Goal: Information Seeking & Learning: Learn about a topic

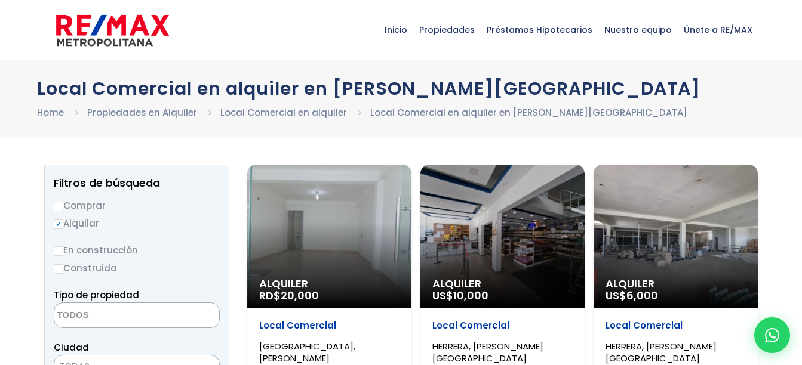
select select
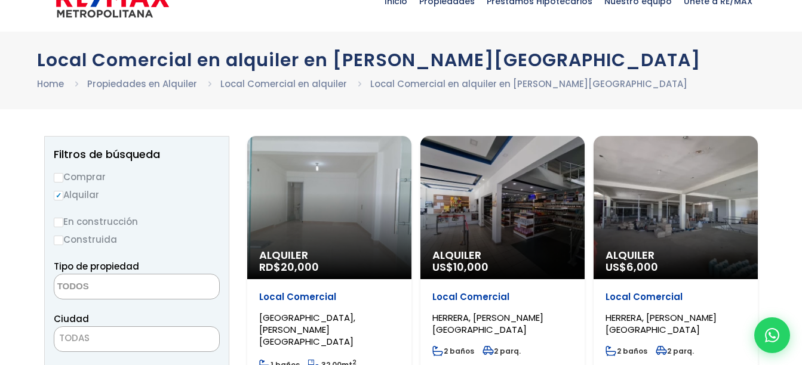
scroll to position [57, 0]
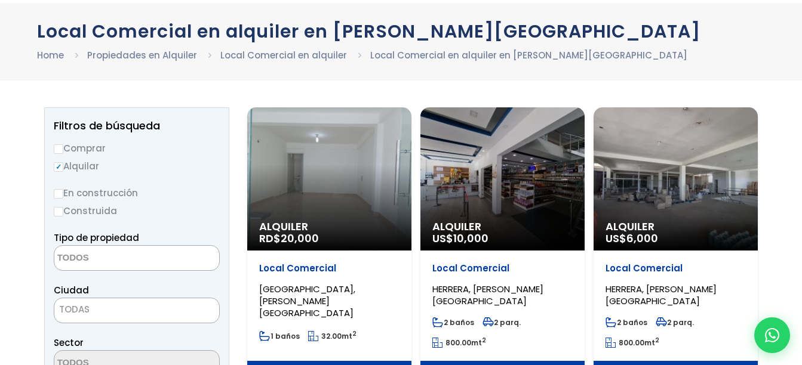
click at [328, 170] on div "Alquiler RD$ 20,000" at bounding box center [329, 178] width 164 height 143
click at [316, 183] on div "Alquiler RD$ 20,000" at bounding box center [329, 178] width 164 height 143
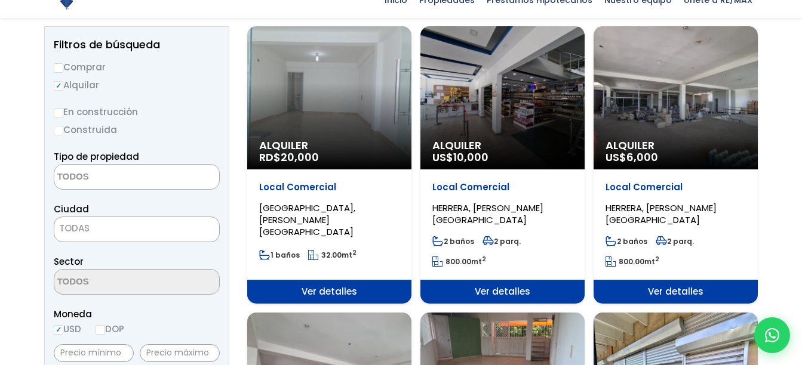
scroll to position [144, 0]
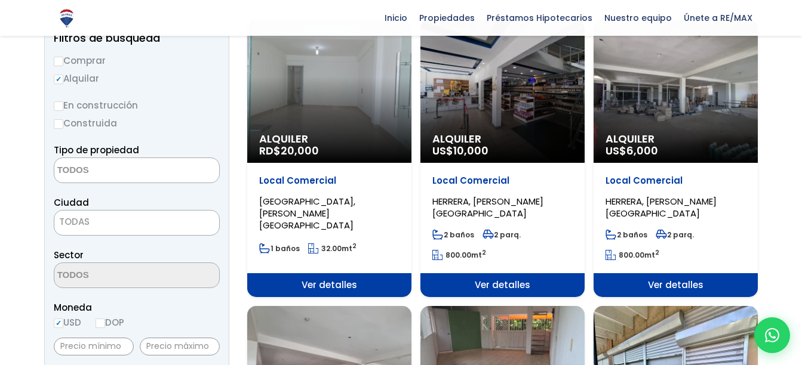
click at [288, 286] on span "Ver detalles" at bounding box center [329, 285] width 164 height 24
click at [341, 90] on div "Alquiler RD$ 20,000" at bounding box center [329, 91] width 164 height 143
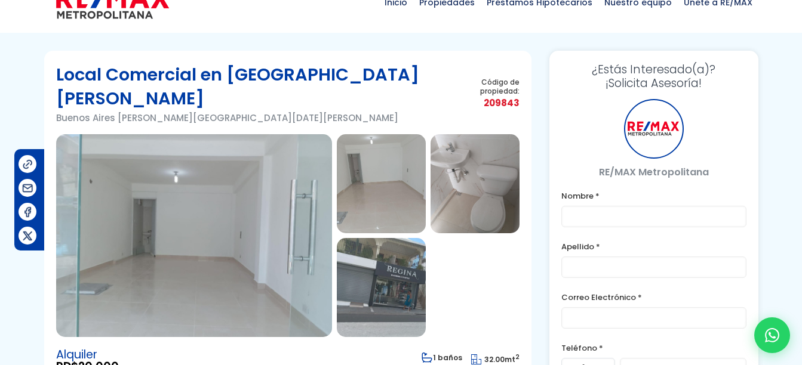
scroll to position [50, 0]
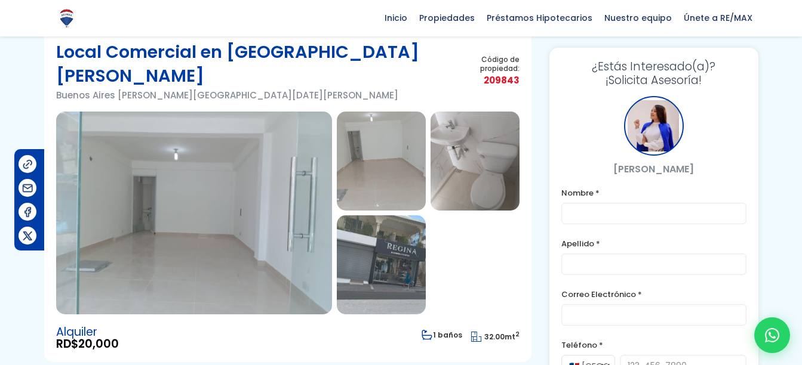
click at [128, 248] on img at bounding box center [194, 213] width 276 height 203
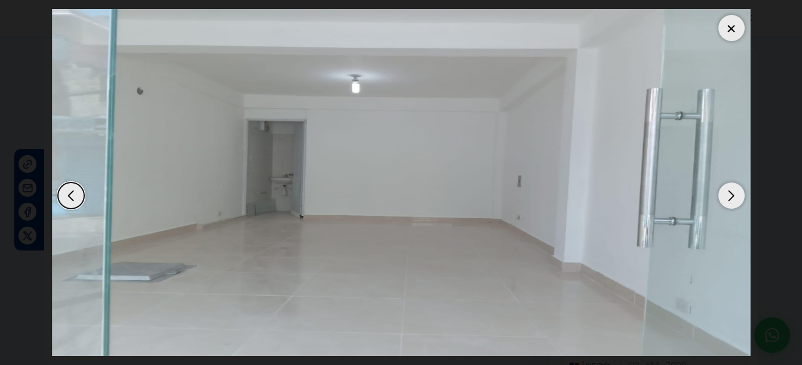
click at [735, 193] on div "Next slide" at bounding box center [731, 196] width 26 height 26
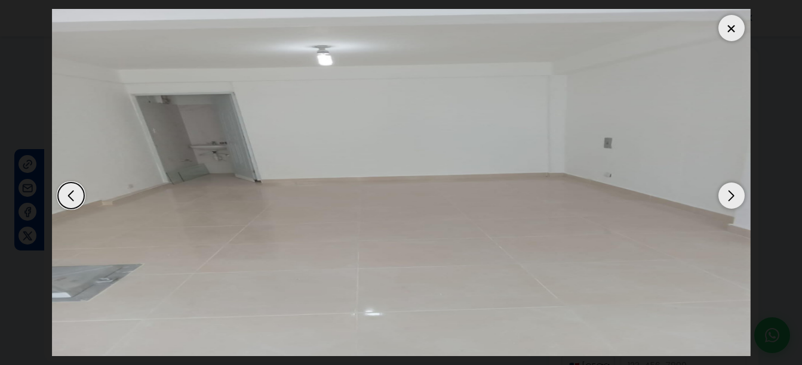
click at [77, 199] on div "Previous slide" at bounding box center [71, 196] width 26 height 26
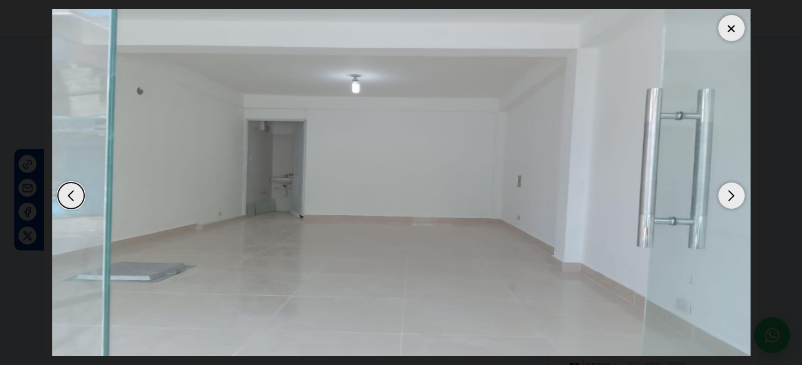
click at [735, 186] on div "Next slide" at bounding box center [731, 196] width 26 height 26
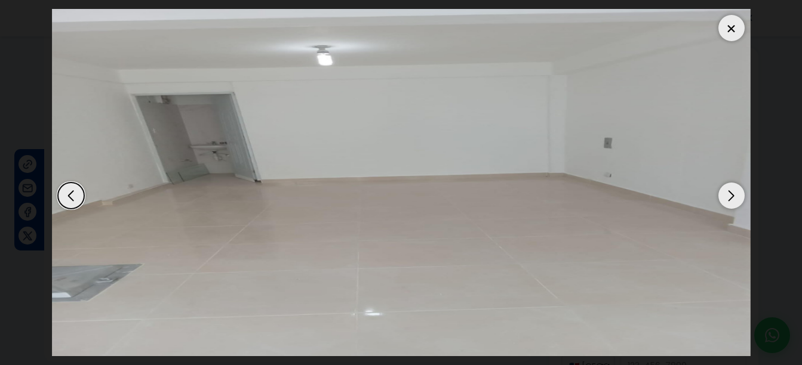
click at [747, 190] on img "2 / 4" at bounding box center [401, 182] width 698 height 347
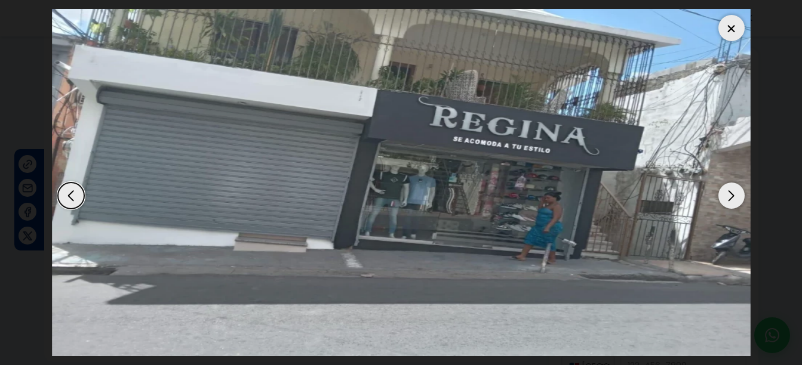
click at [740, 190] on div "Next slide" at bounding box center [731, 196] width 26 height 26
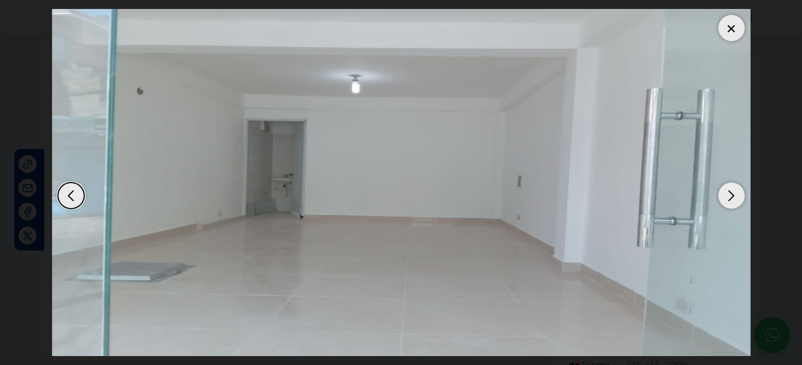
click at [741, 201] on div "Next slide" at bounding box center [731, 196] width 26 height 26
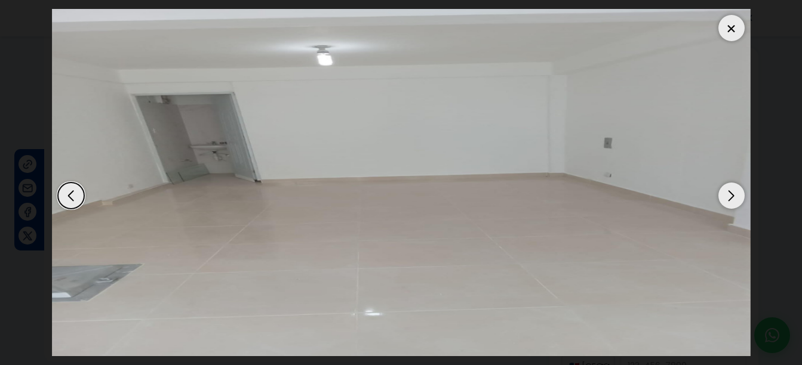
click at [727, 27] on div at bounding box center [731, 28] width 26 height 26
